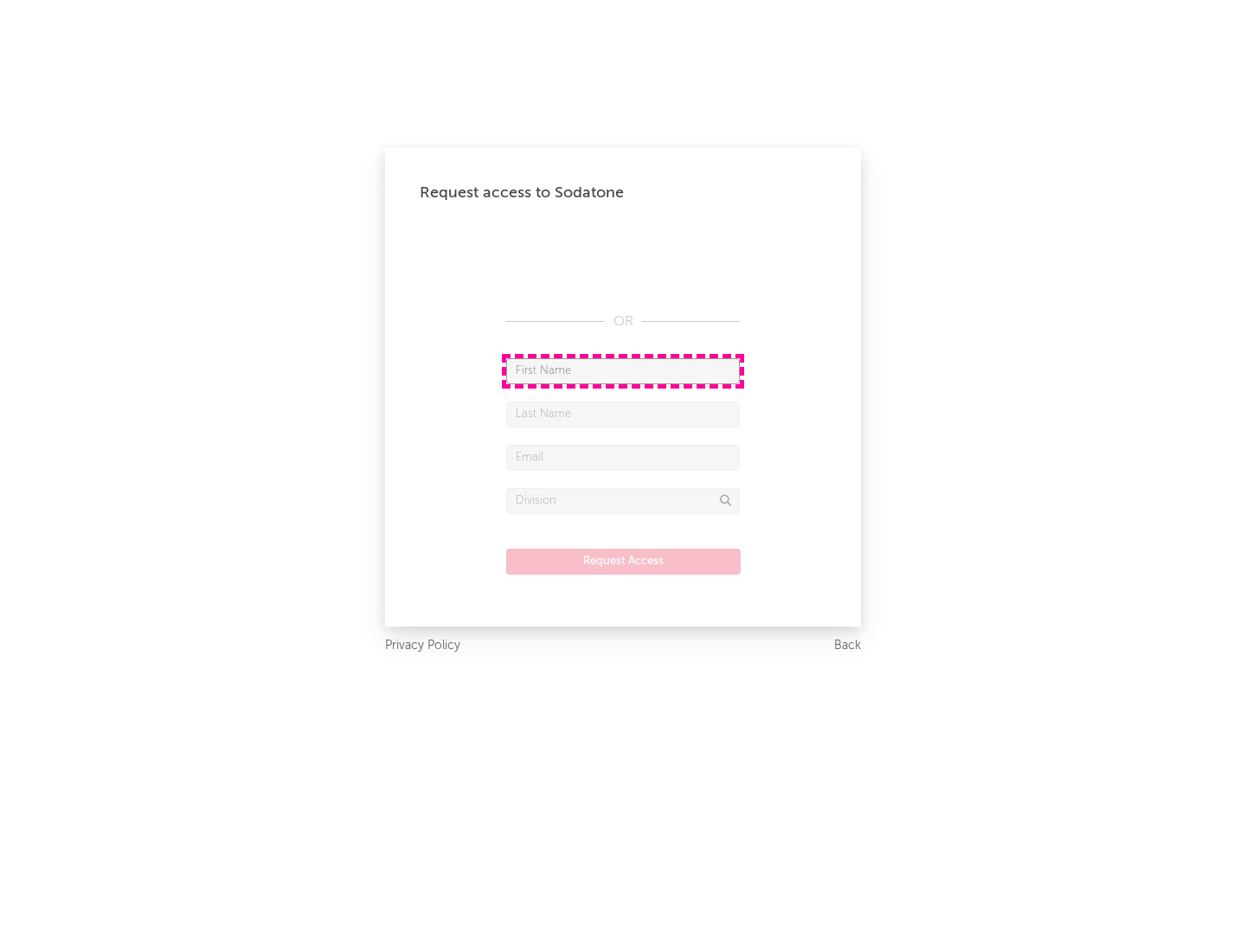
click at [623, 370] on input "text" at bounding box center [623, 371] width 234 height 26
type input "[PERSON_NAME]"
click at [623, 414] on input "text" at bounding box center [623, 414] width 234 height 26
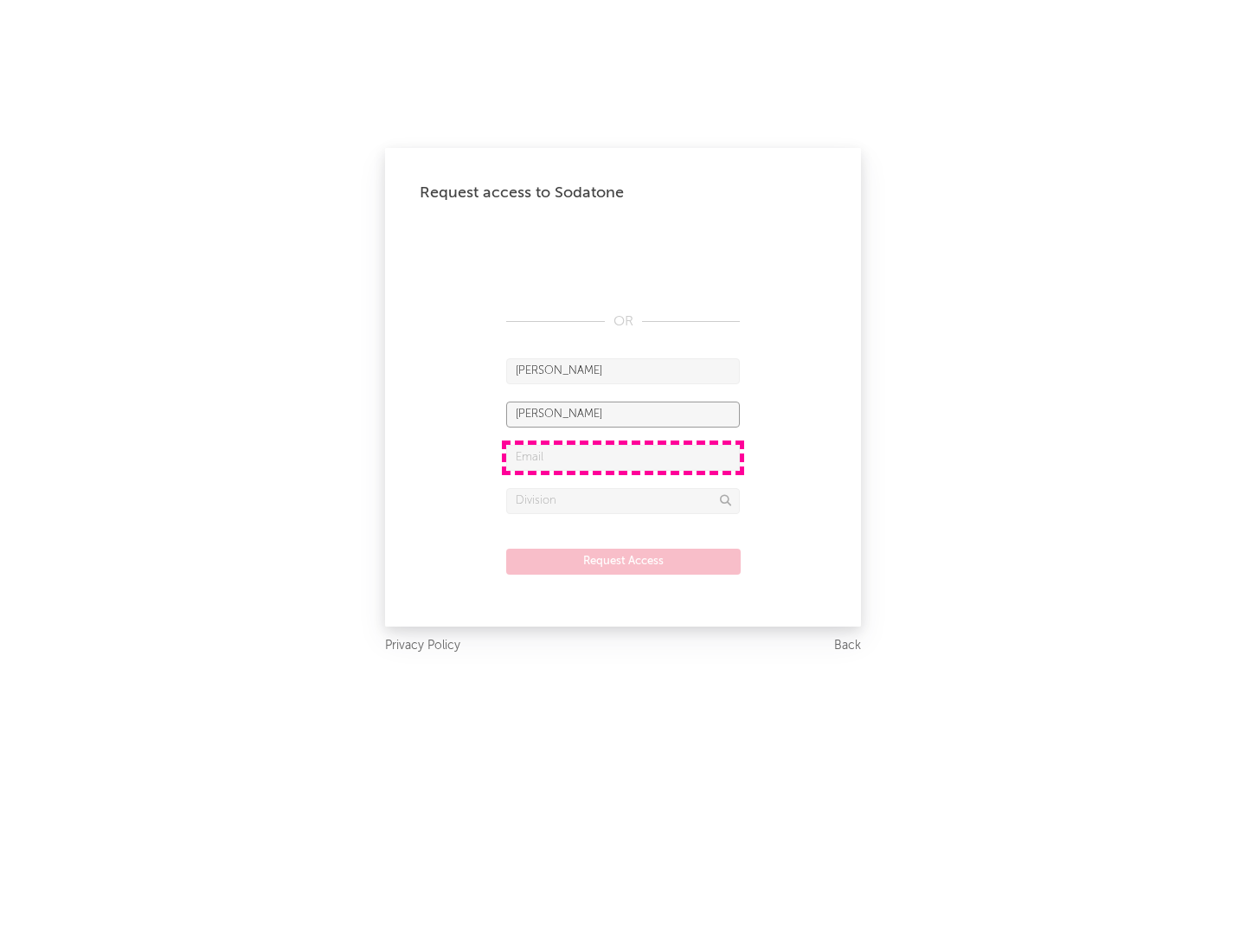
type input "[PERSON_NAME]"
click at [623, 457] on input "text" at bounding box center [623, 458] width 234 height 26
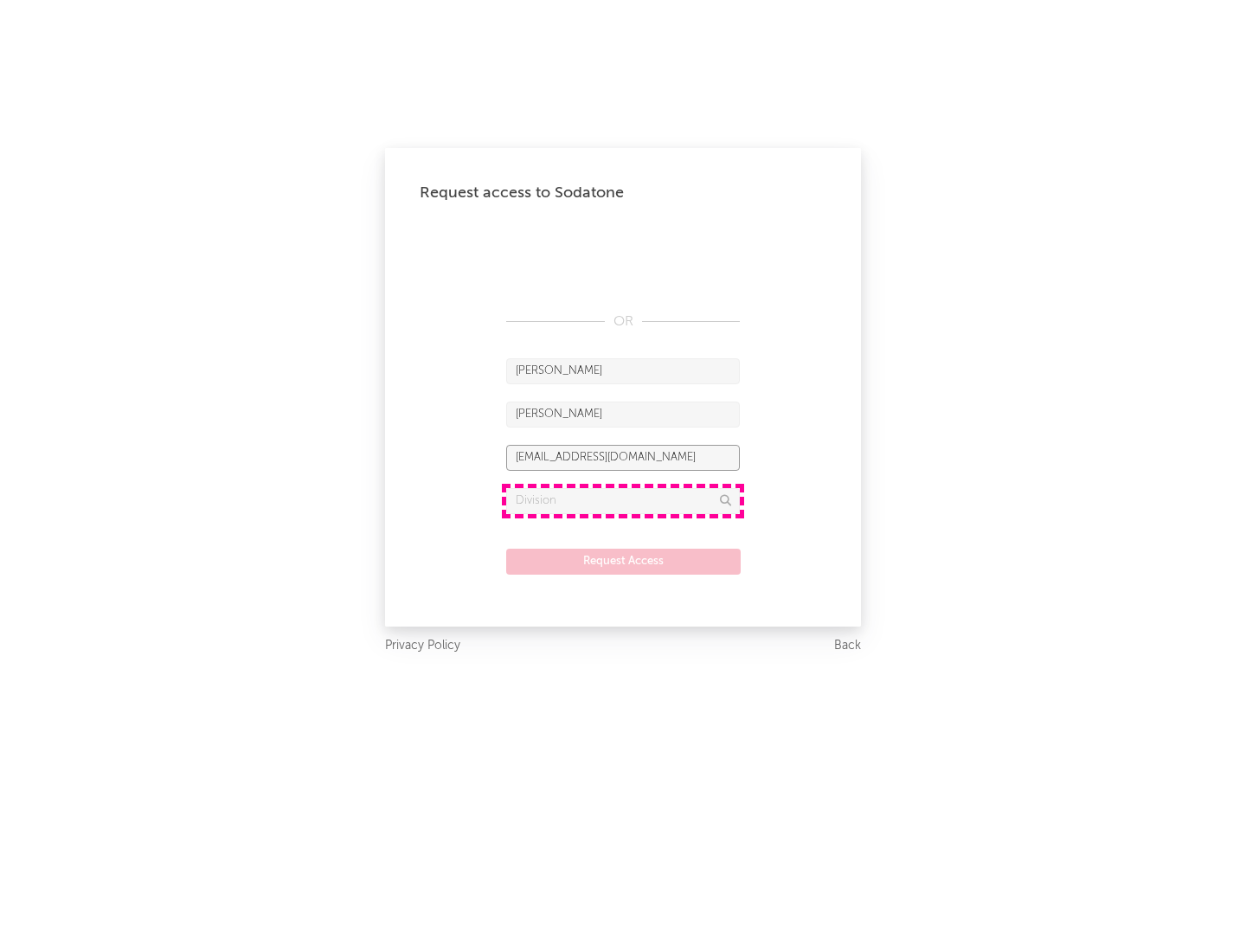
type input "[EMAIL_ADDRESS][DOMAIN_NAME]"
click at [623, 500] on input "text" at bounding box center [623, 500] width 234 height 26
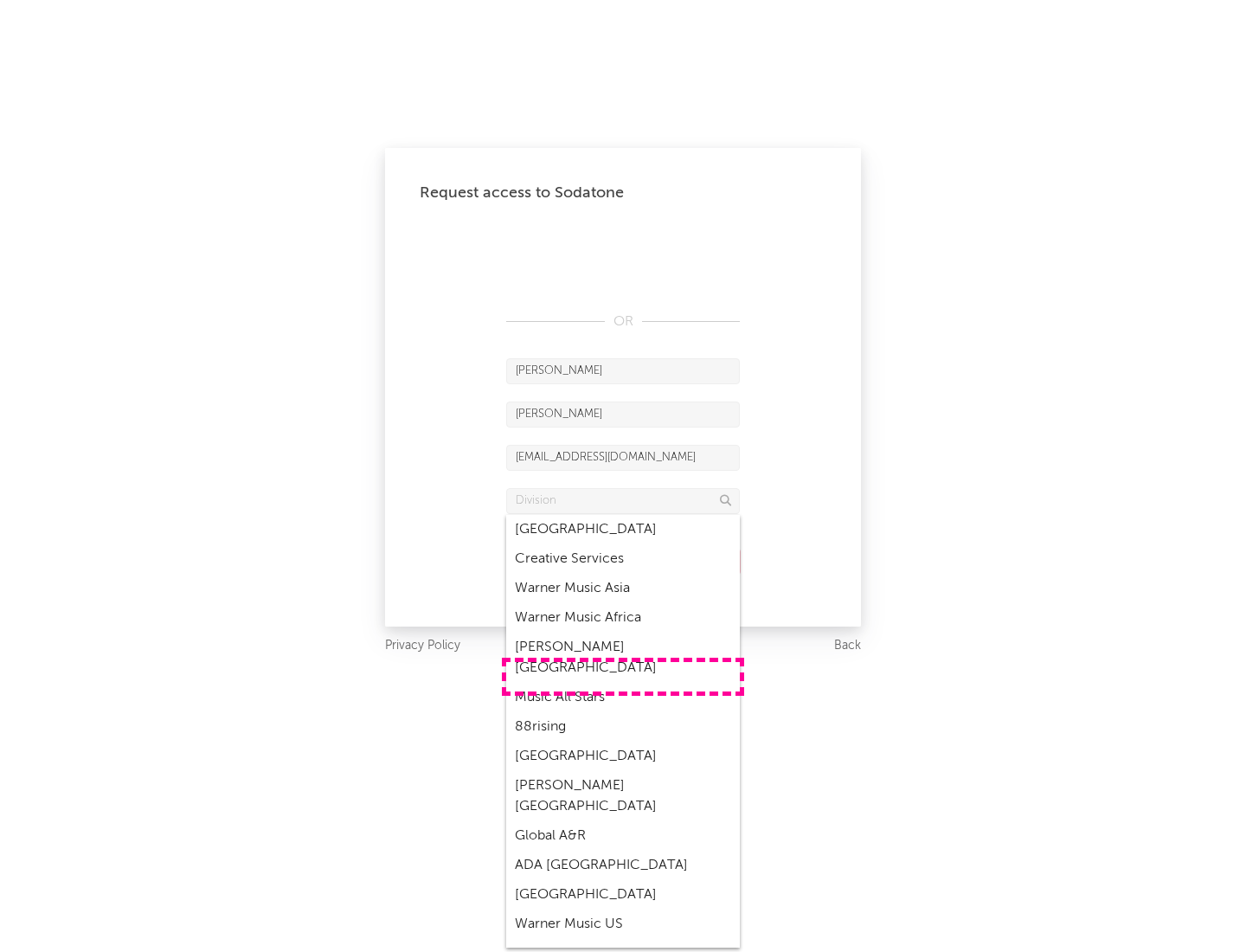
click at [623, 682] on div "Music All Stars" at bounding box center [623, 697] width 234 height 29
type input "Music All Stars"
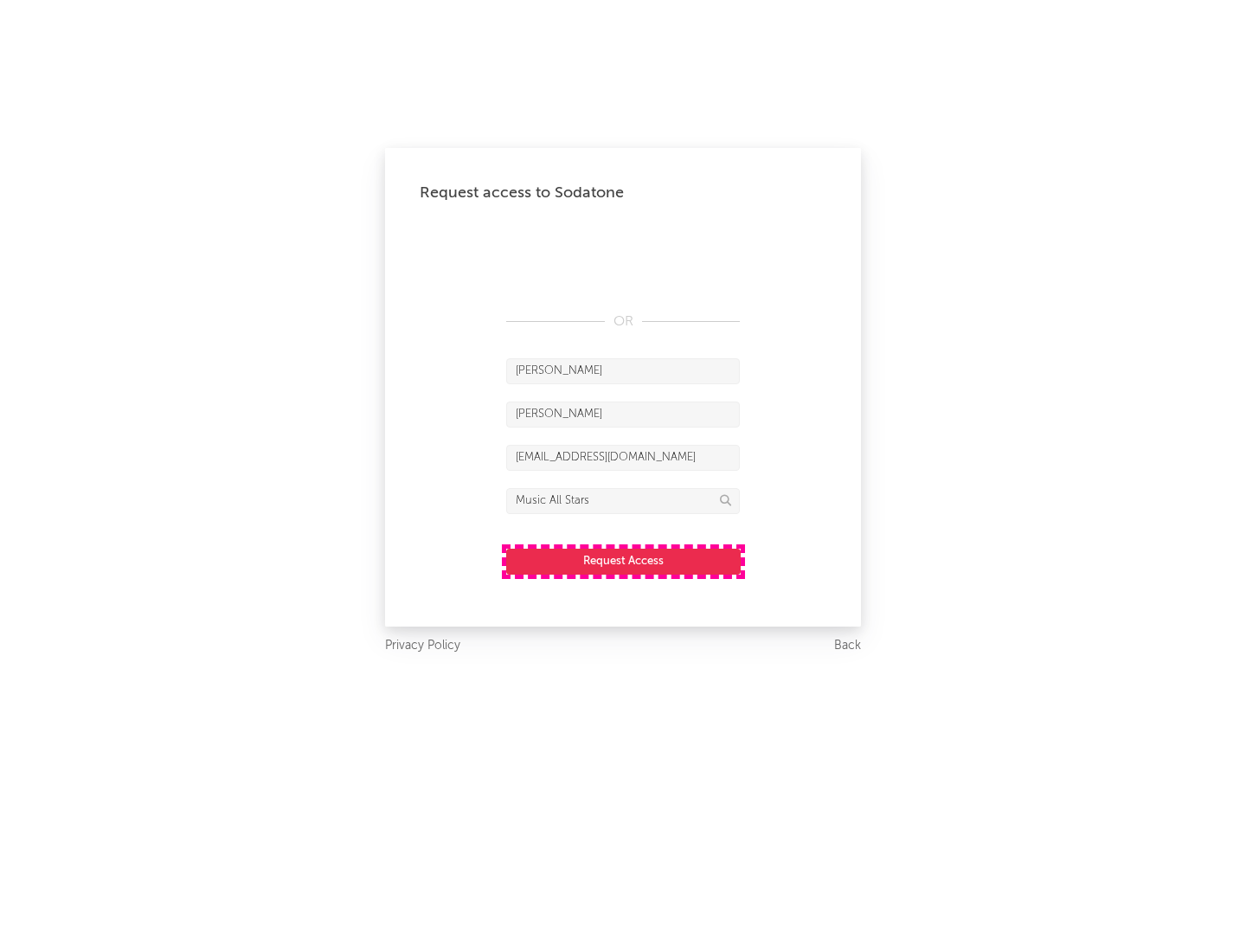
click at [623, 561] on button "Request Access" at bounding box center [623, 562] width 235 height 26
